Goal: Navigation & Orientation: Find specific page/section

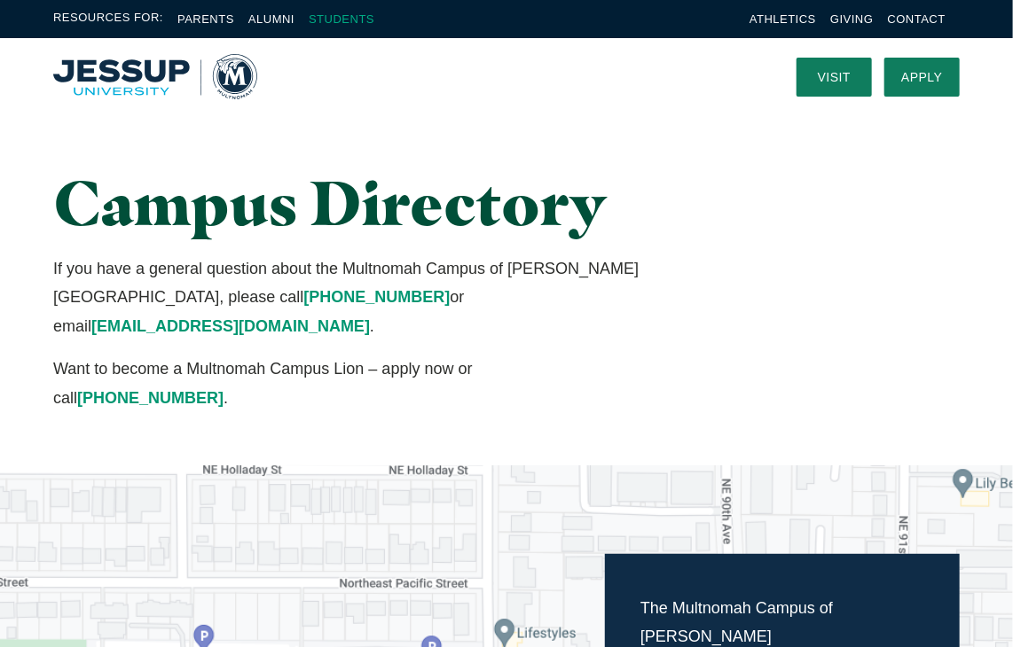
click at [361, 25] on link "Students" at bounding box center [342, 18] width 66 height 13
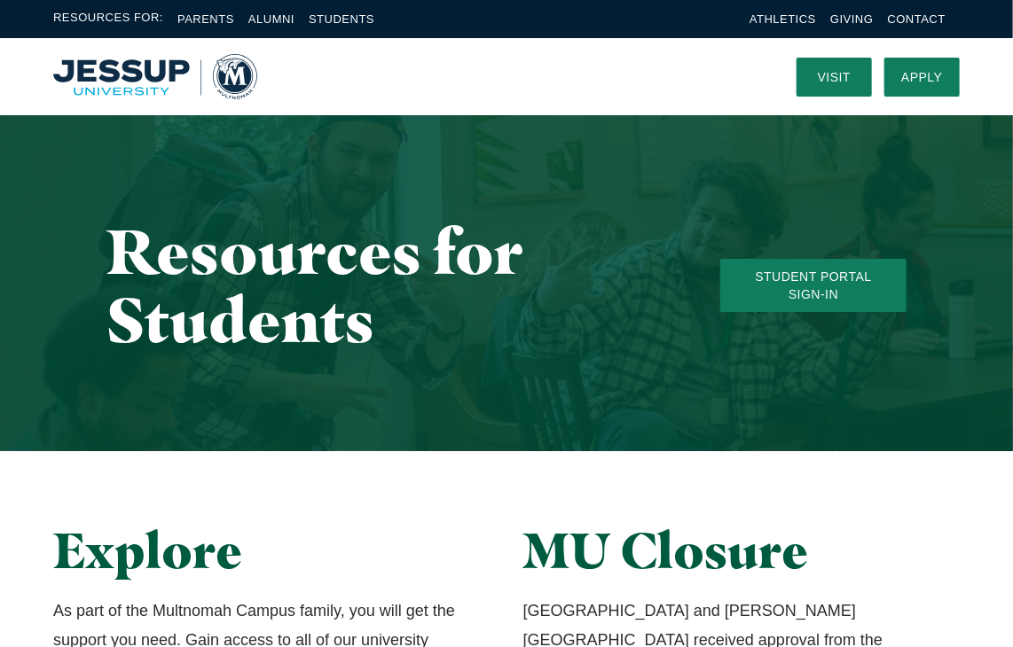
click at [915, 26] on li "Contact" at bounding box center [917, 19] width 58 height 20
click at [920, 19] on link "Contact" at bounding box center [917, 18] width 58 height 13
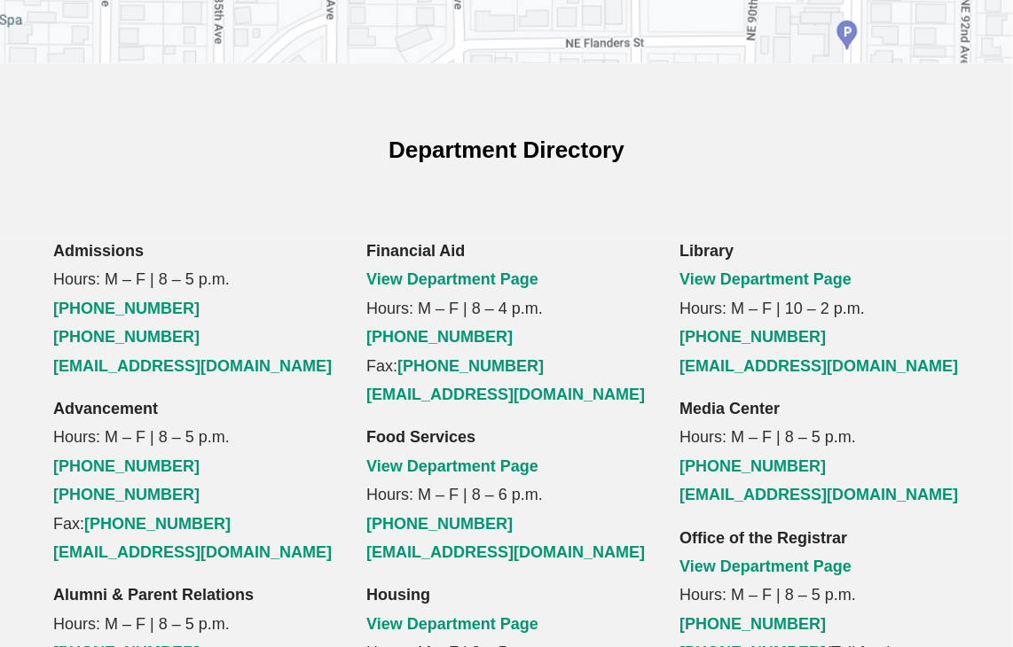
scroll to position [2317, 0]
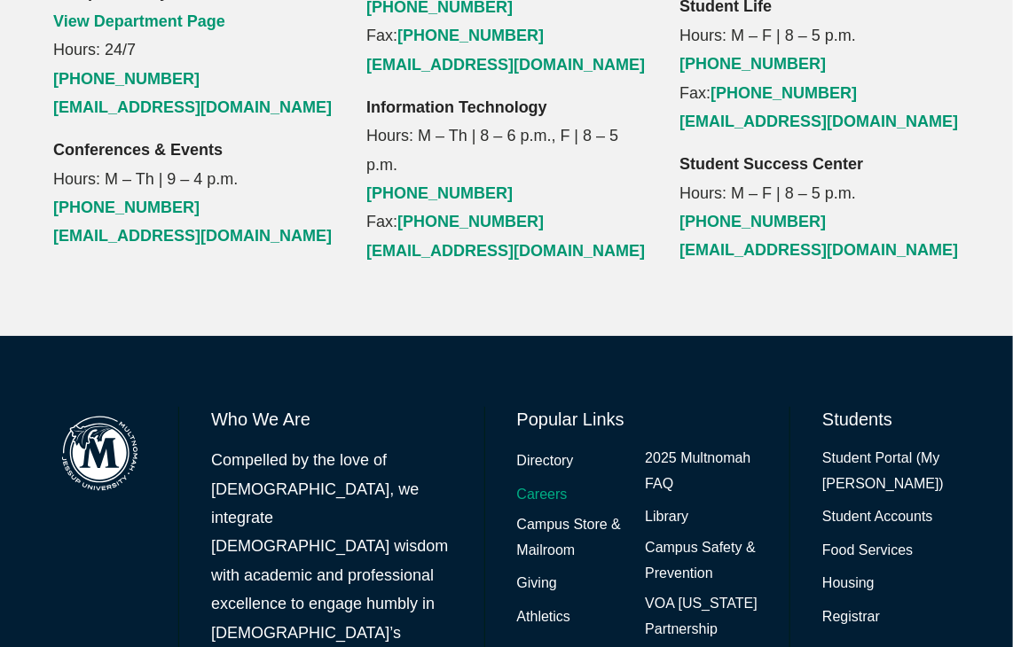
click at [541, 482] on link "Careers" at bounding box center [542, 495] width 51 height 26
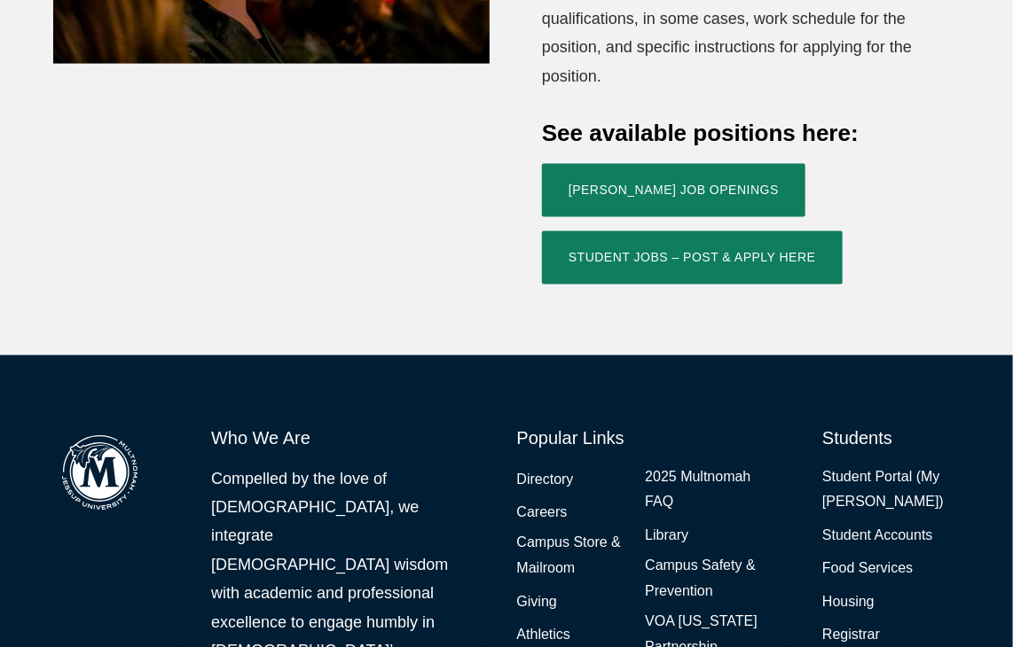
scroll to position [970, 0]
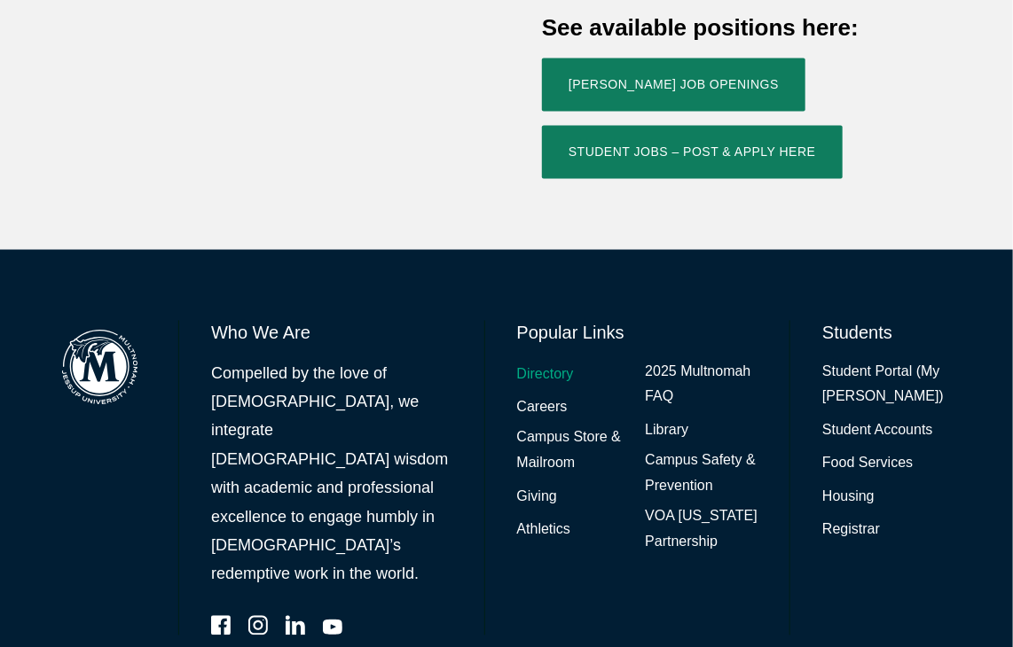
click at [568, 363] on link "Directory" at bounding box center [545, 376] width 57 height 26
